Goal: Use online tool/utility: Utilize a website feature to perform a specific function

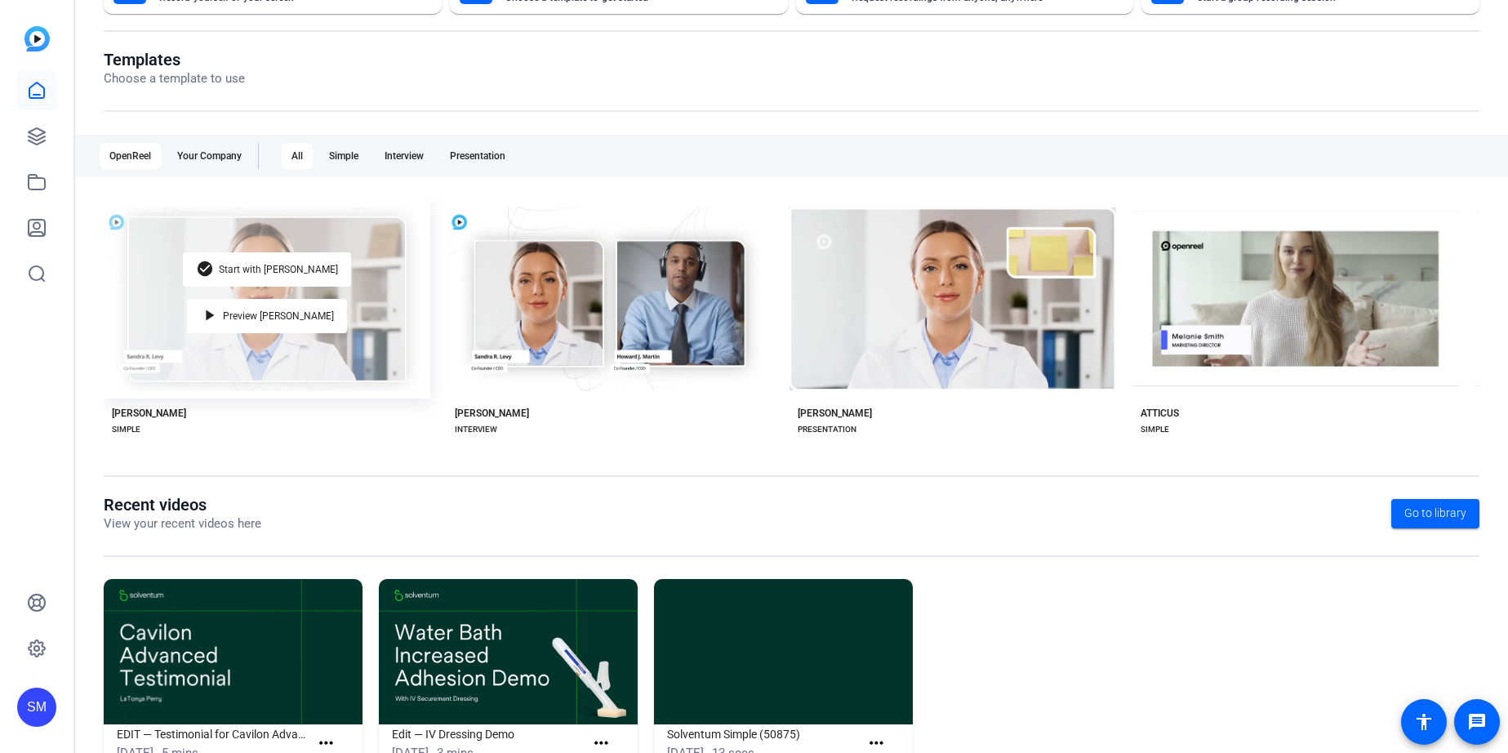
scroll to position [207, 0]
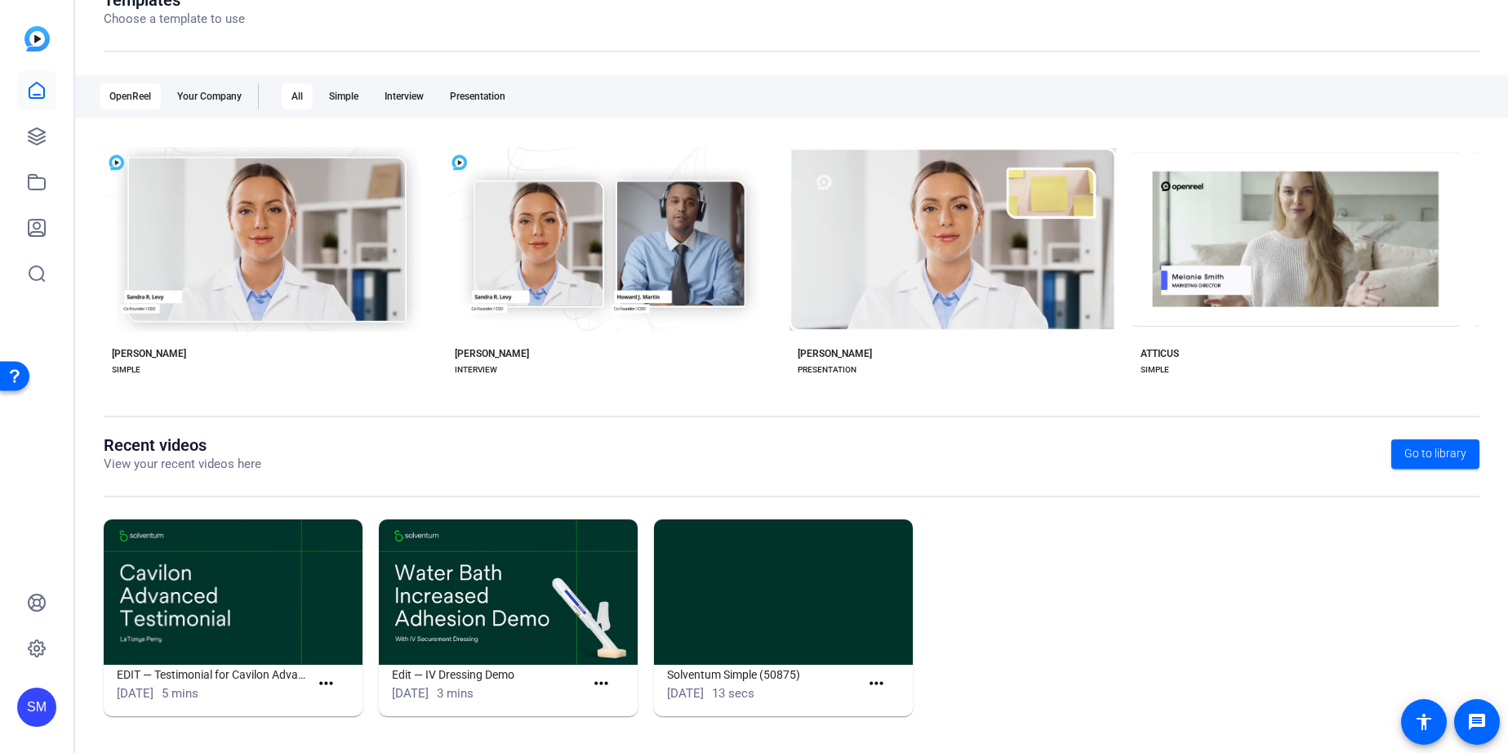
click at [146, 602] on img at bounding box center [233, 591] width 259 height 145
click at [324, 685] on mat-icon "more_horiz" at bounding box center [326, 684] width 20 height 20
click at [327, 705] on link "View" at bounding box center [361, 708] width 91 height 20
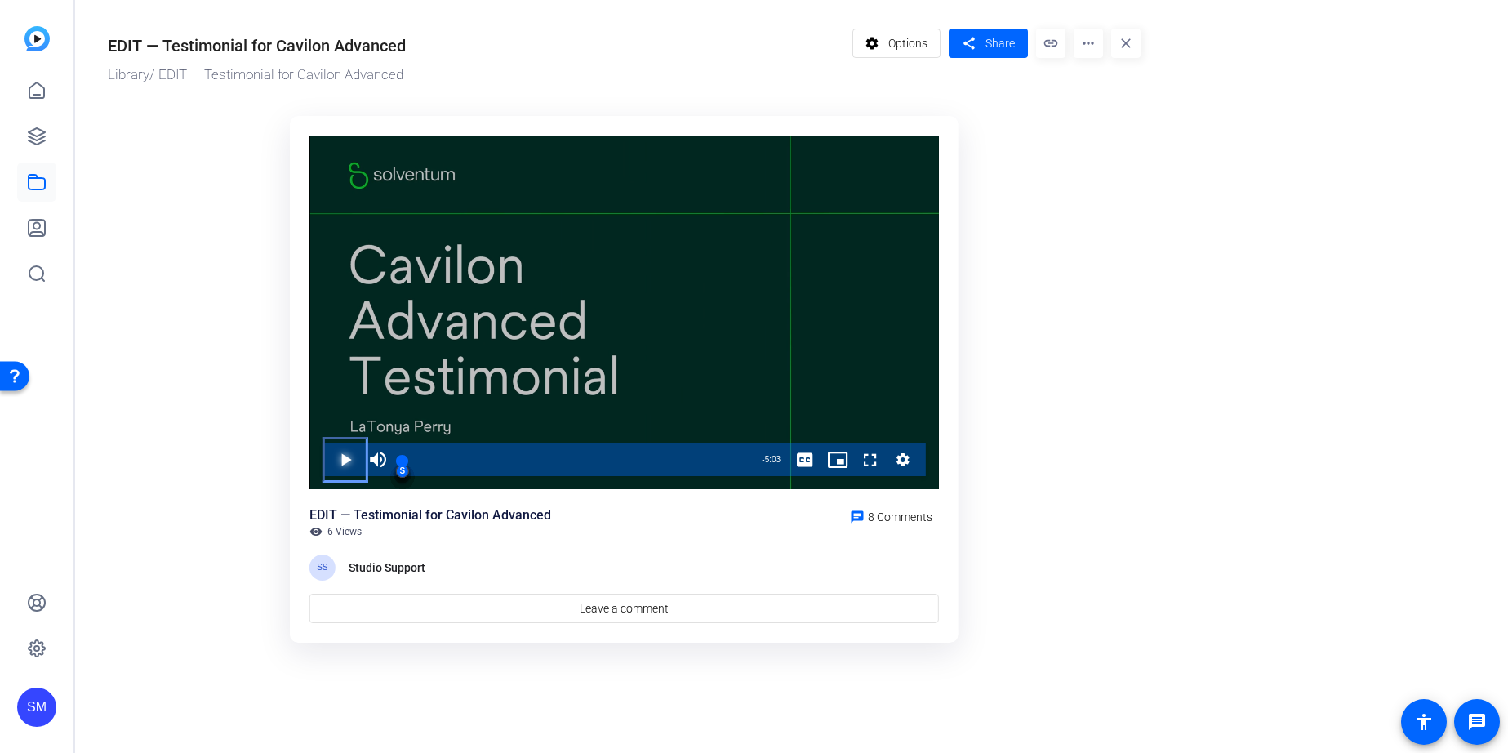
click at [329, 460] on span "Video Player" at bounding box center [329, 459] width 0 height 33
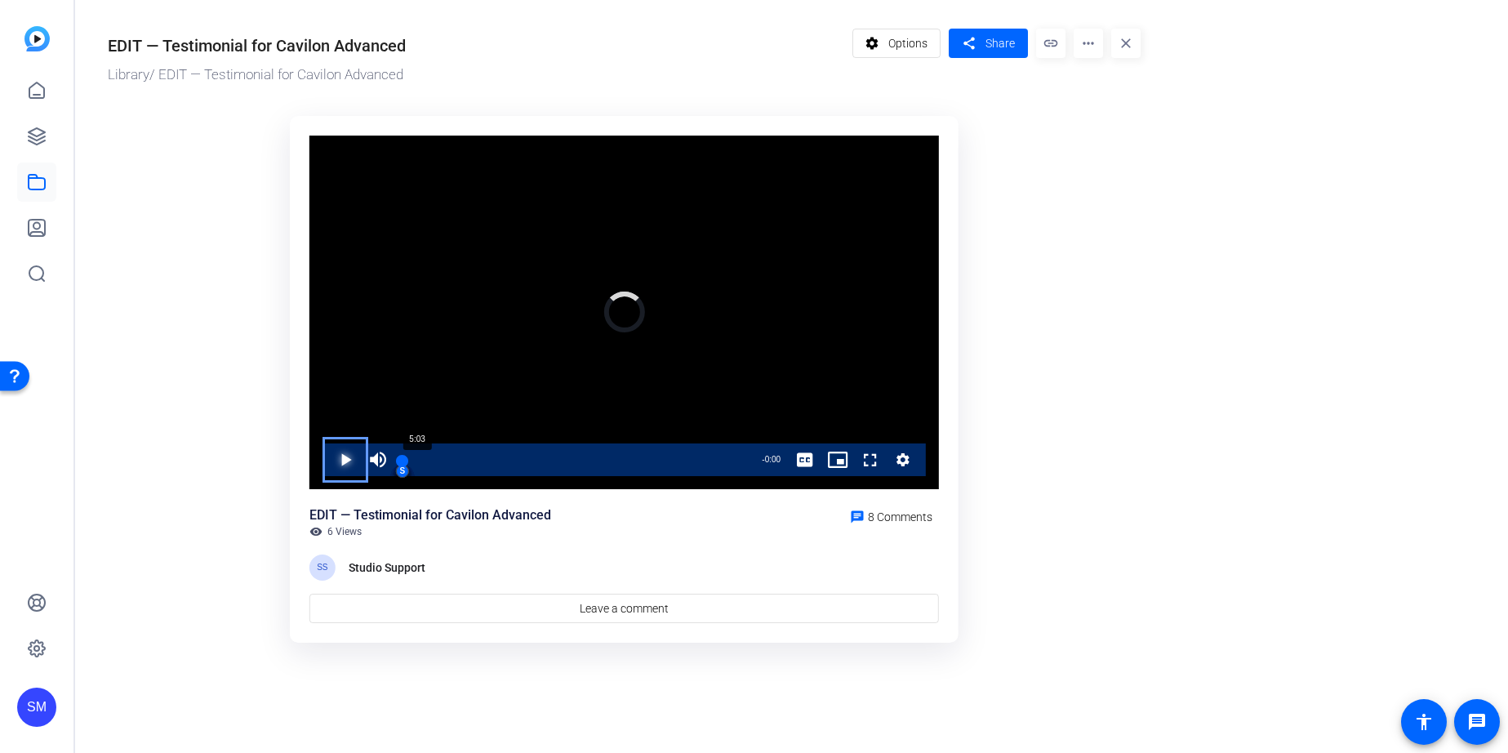
click at [734, 452] on div "Loaded : 39.50% 5:03 5:03 S S S S S S S S" at bounding box center [574, 459] width 360 height 33
click at [376, 464] on span "Video Player" at bounding box center [378, 459] width 33 height 33
click at [883, 519] on span "8 Comments" at bounding box center [900, 516] width 65 height 13
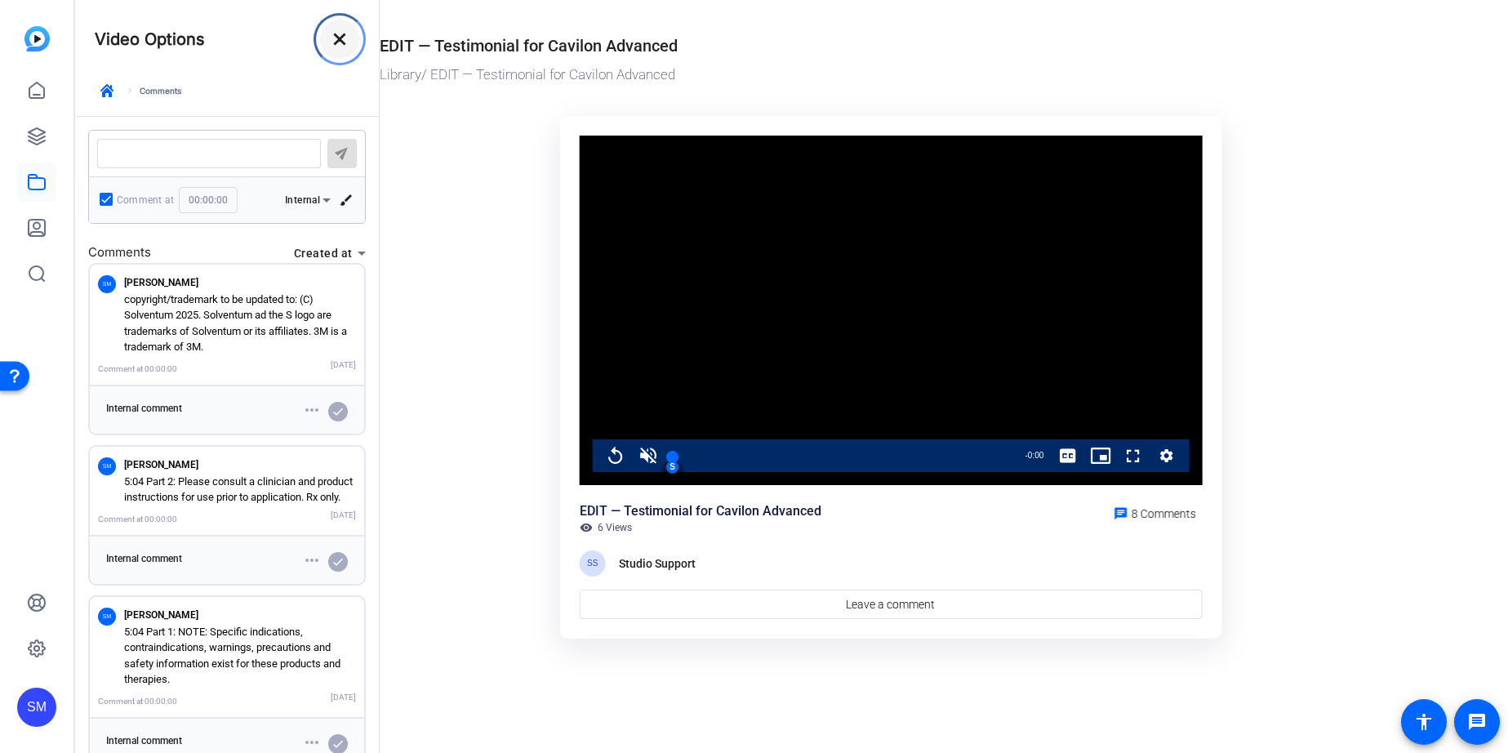
click at [337, 36] on mat-icon "close" at bounding box center [340, 39] width 20 height 20
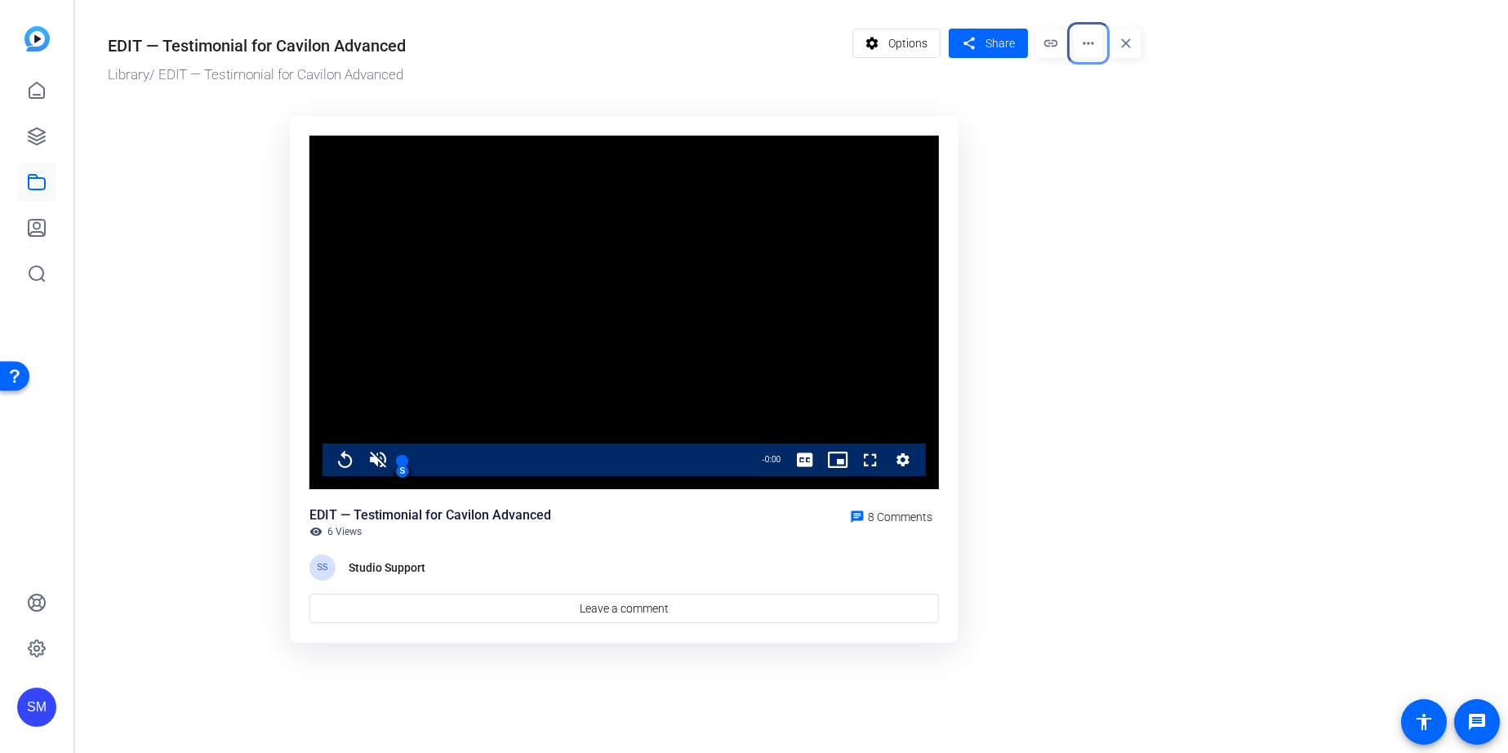
click at [1092, 43] on mat-icon "more_horiz" at bounding box center [1088, 43] width 29 height 29
click at [1101, 134] on span "Extract Audio" at bounding box center [1119, 134] width 65 height 20
